Goal: Information Seeking & Learning: Learn about a topic

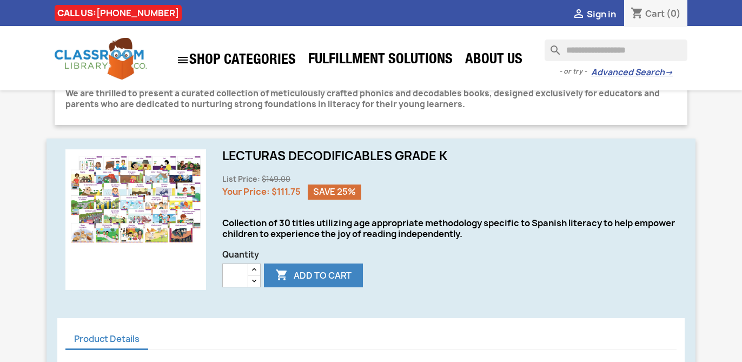
scroll to position [240, 0]
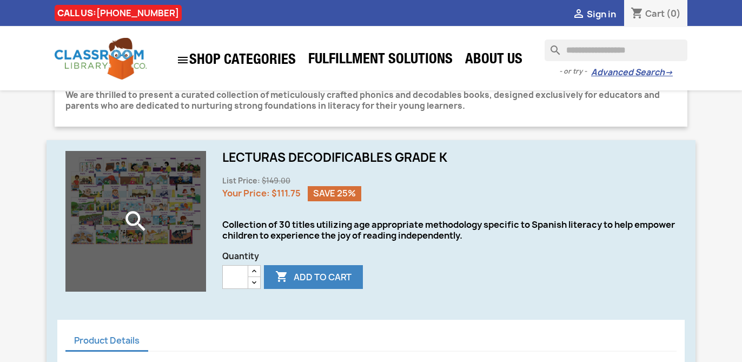
click at [139, 223] on icon "search" at bounding box center [135, 221] width 27 height 27
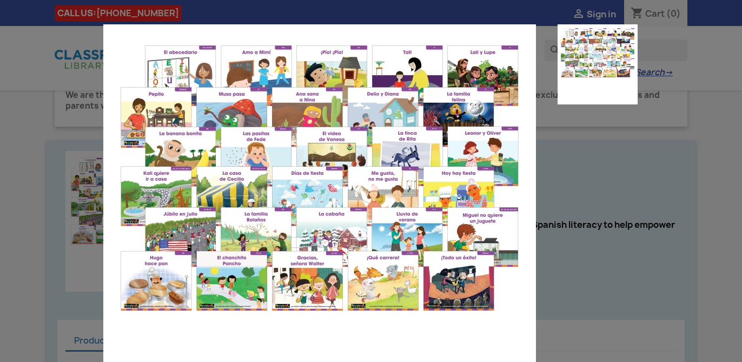
click at [592, 199] on aside at bounding box center [587, 261] width 102 height 474
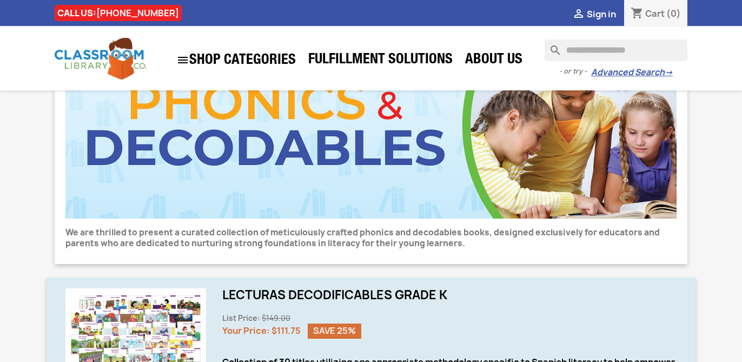
scroll to position [0, 0]
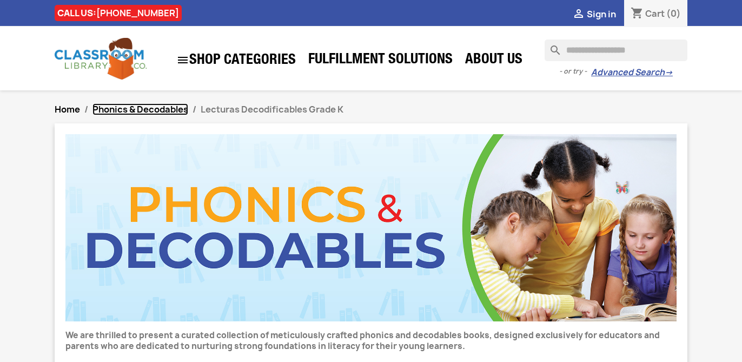
click at [149, 110] on span "Phonics & Decodables" at bounding box center [140, 109] width 96 height 12
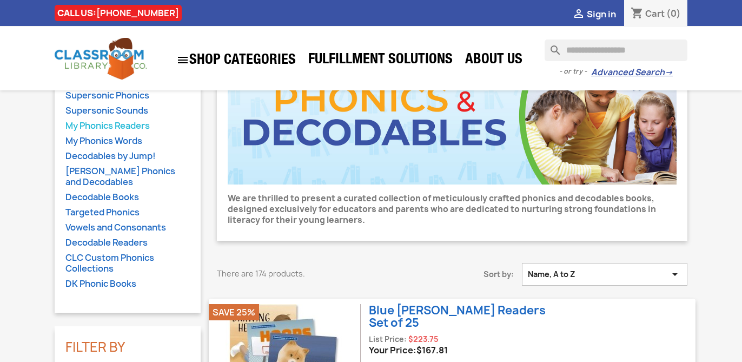
scroll to position [88, 0]
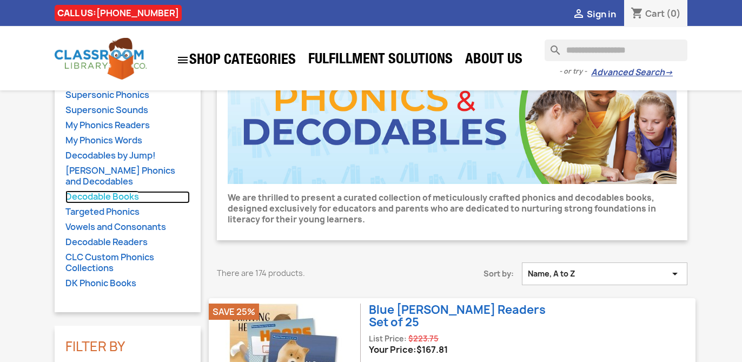
click at [126, 198] on link "Decodable Books" at bounding box center [127, 197] width 124 height 12
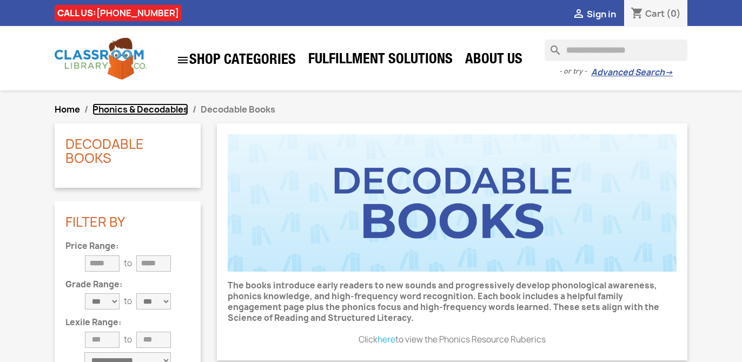
click at [132, 105] on span "Phonics & Decodables" at bounding box center [140, 109] width 96 height 12
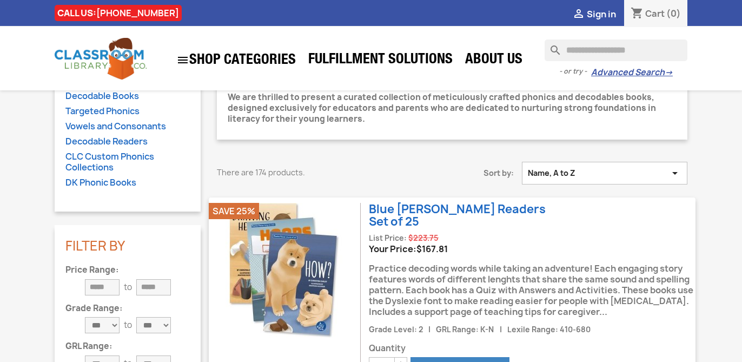
scroll to position [186, 0]
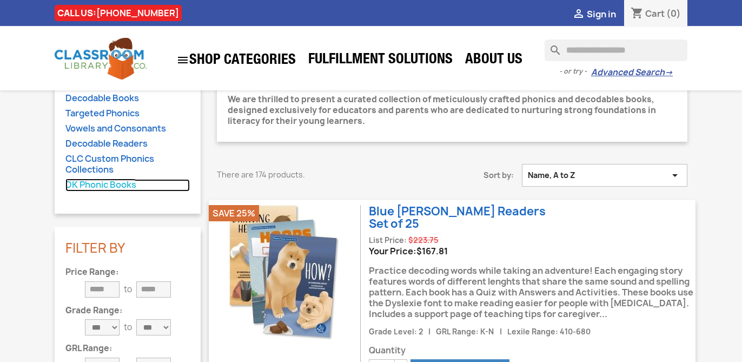
click at [124, 185] on link "DK Phonic Books" at bounding box center [127, 185] width 124 height 12
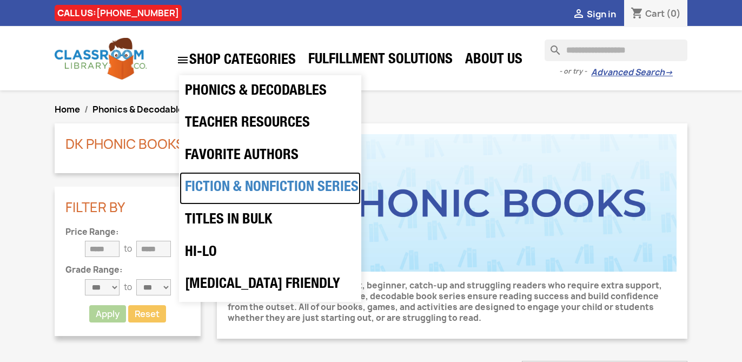
click at [248, 189] on link "Fiction & Nonfiction Series" at bounding box center [270, 188] width 181 height 32
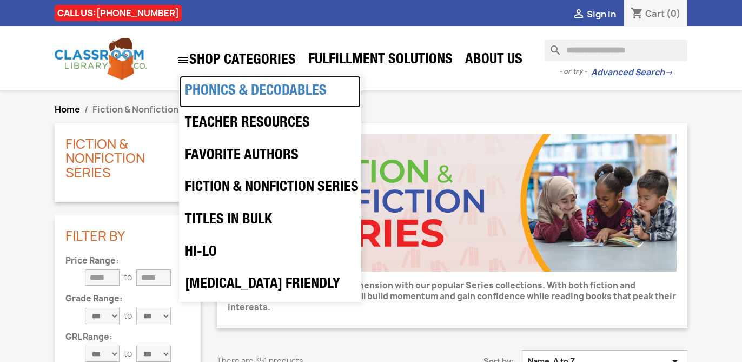
click at [245, 90] on link "Phonics & Decodables" at bounding box center [270, 92] width 181 height 32
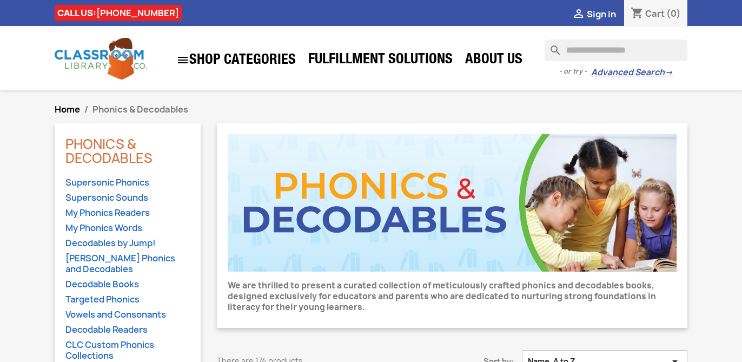
click at [595, 50] on input "Search" at bounding box center [615, 50] width 143 height 22
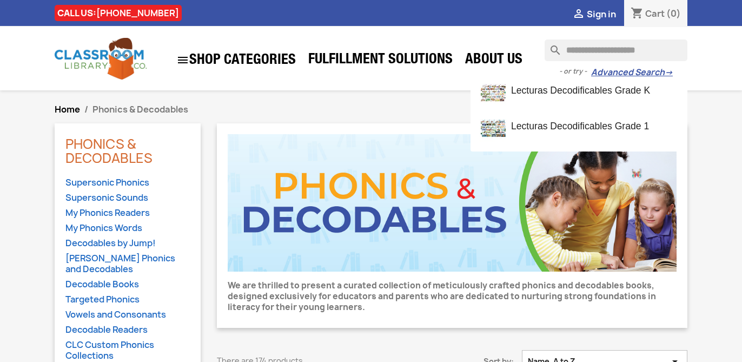
type input "**********"
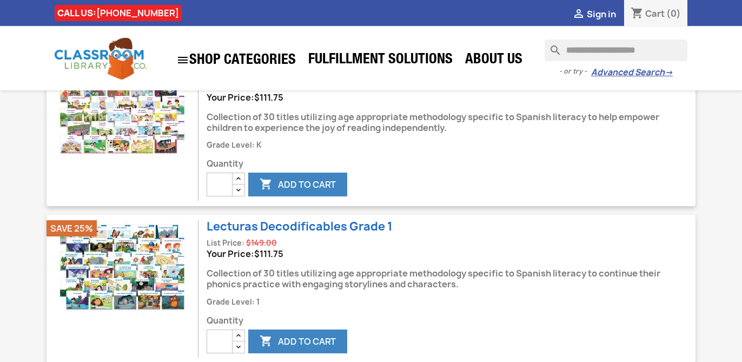
scroll to position [108, 0]
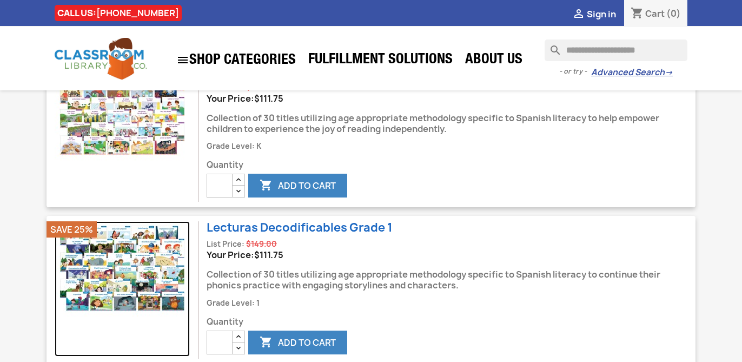
click at [134, 274] on img at bounding box center [122, 288] width 135 height 135
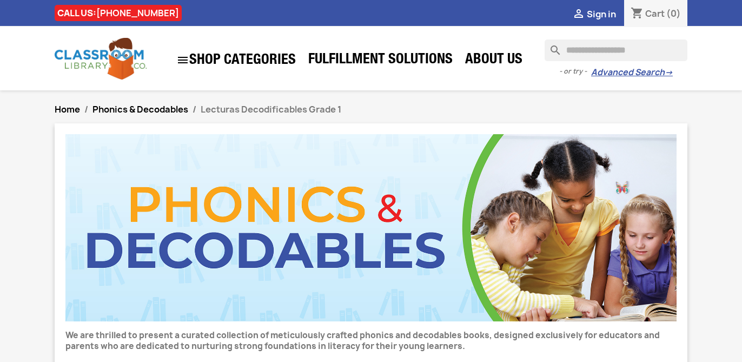
scroll to position [224, 0]
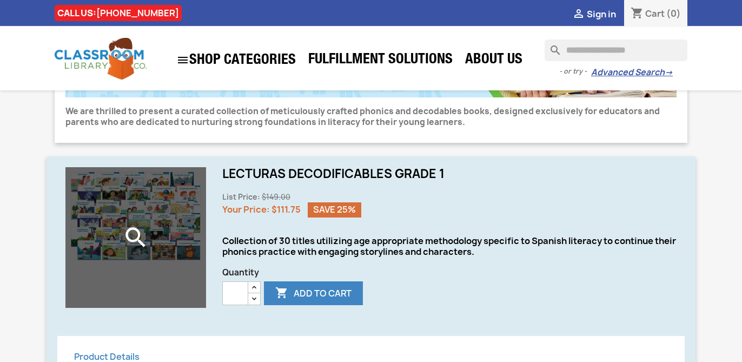
click at [136, 213] on div "search" at bounding box center [135, 237] width 141 height 141
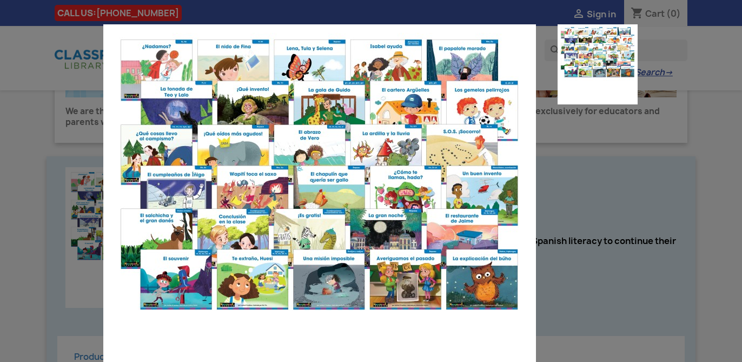
click at [586, 190] on aside at bounding box center [587, 261] width 102 height 474
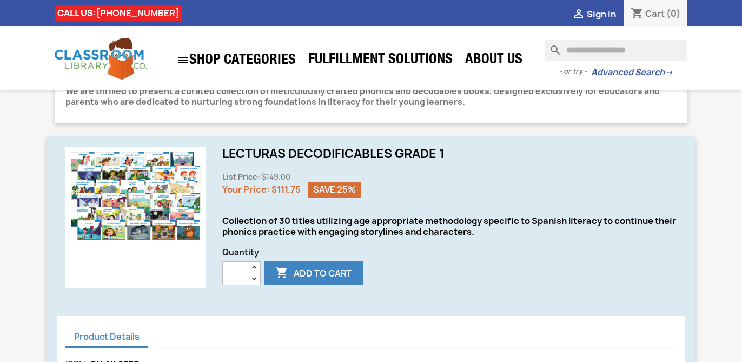
scroll to position [244, 0]
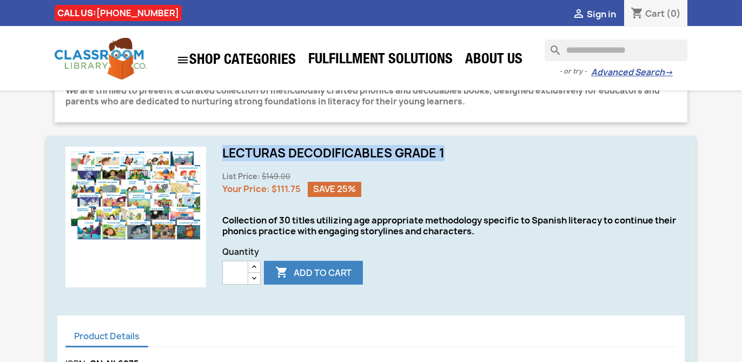
drag, startPoint x: 222, startPoint y: 155, endPoint x: 469, endPoint y: 152, distance: 246.6
click at [469, 154] on h1 "Lecturas Decodificables Grade 1" at bounding box center [449, 153] width 454 height 13
copy h1 "Lecturas Decodificables Grade 1"
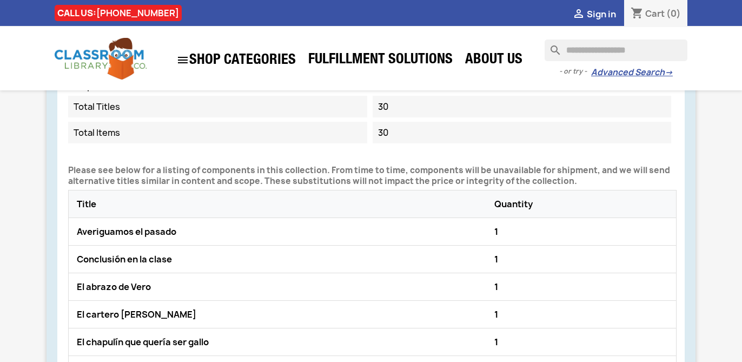
scroll to position [0, 0]
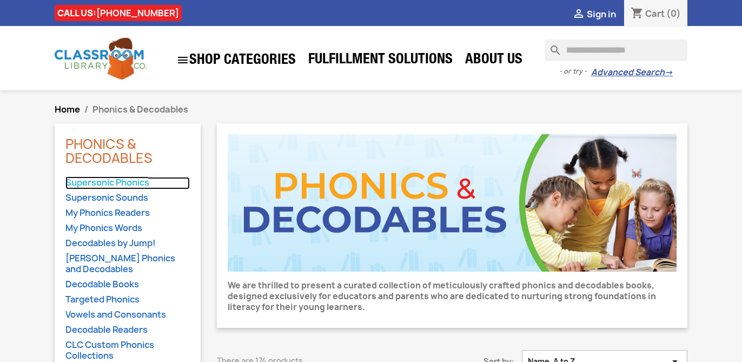
click at [97, 183] on link "Supersonic Phonics" at bounding box center [127, 183] width 124 height 12
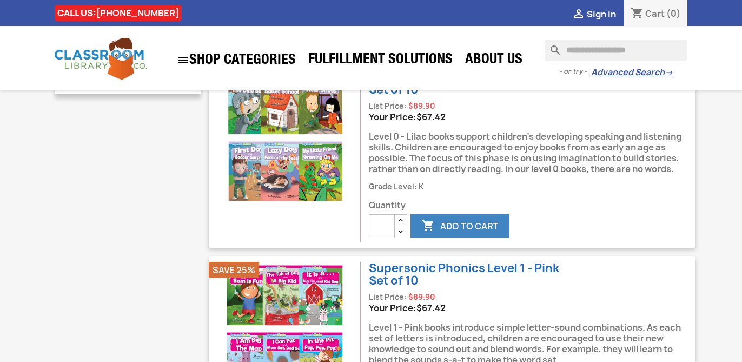
scroll to position [355, 0]
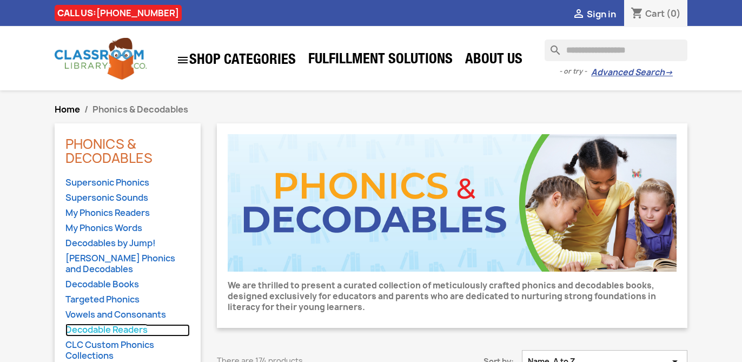
click at [101, 330] on link "Decodable Readers" at bounding box center [127, 330] width 124 height 12
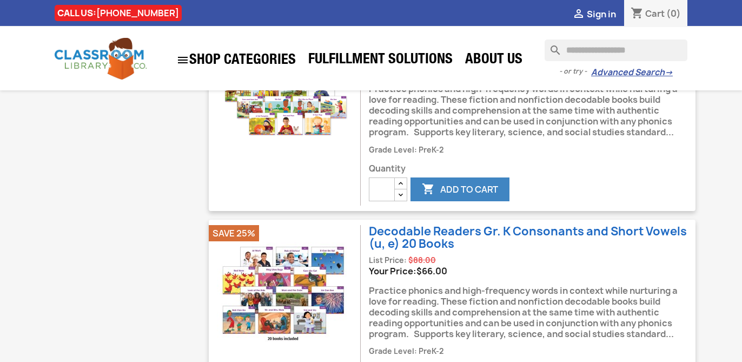
scroll to position [1456, 0]
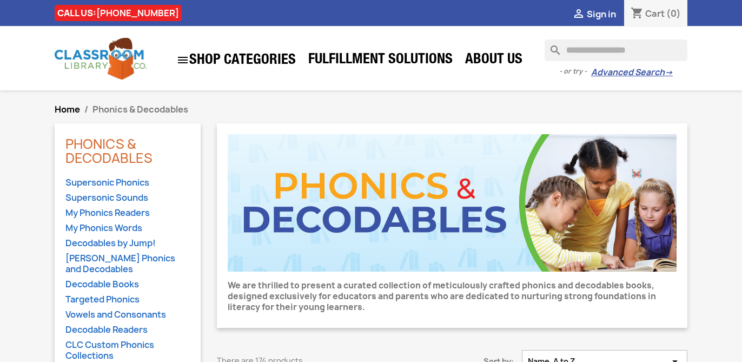
scroll to position [187, 0]
